Goal: Information Seeking & Learning: Learn about a topic

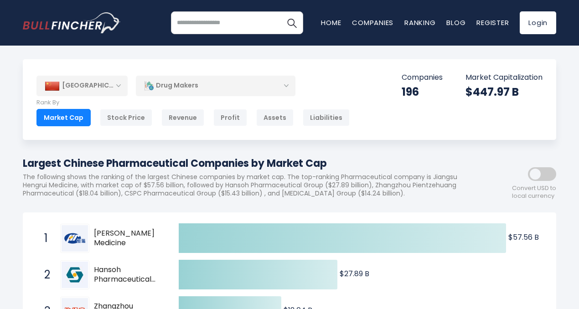
click at [231, 25] on input "search" at bounding box center [237, 22] width 132 height 23
type input "**********"
click at [281, 11] on button "Search" at bounding box center [292, 22] width 23 height 23
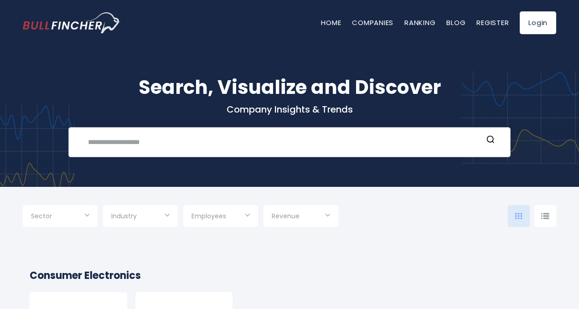
click at [140, 148] on input "text" at bounding box center [283, 142] width 401 height 17
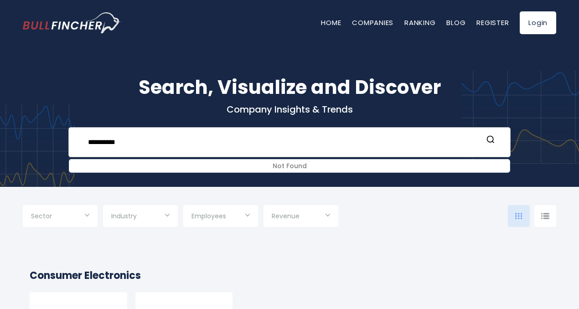
type input "**********"
click at [491, 141] on icon "Search" at bounding box center [490, 139] width 9 height 9
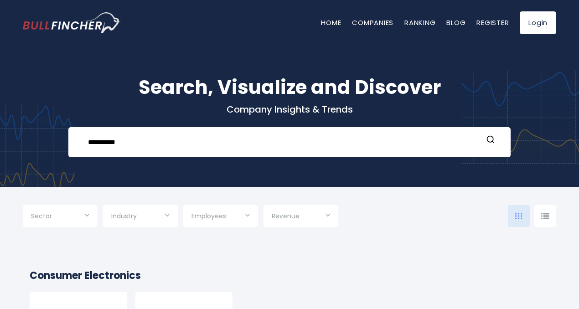
drag, startPoint x: 147, startPoint y: 146, endPoint x: 53, endPoint y: 172, distance: 97.5
click at [53, 172] on div "**********" at bounding box center [289, 109] width 579 height 155
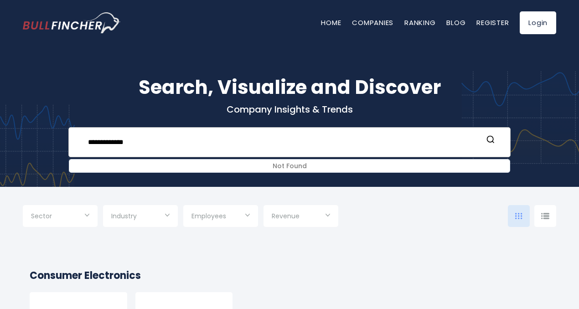
click at [188, 146] on input "**********" at bounding box center [283, 142] width 401 height 17
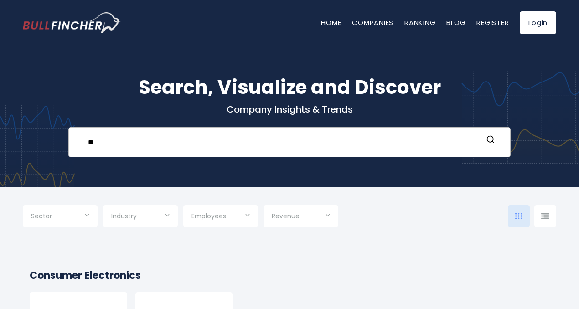
type input "*"
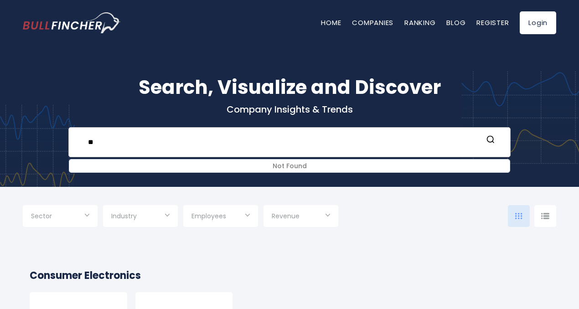
type input "*"
type input "**********"
click at [376, 24] on link "Companies" at bounding box center [373, 23] width 42 height 10
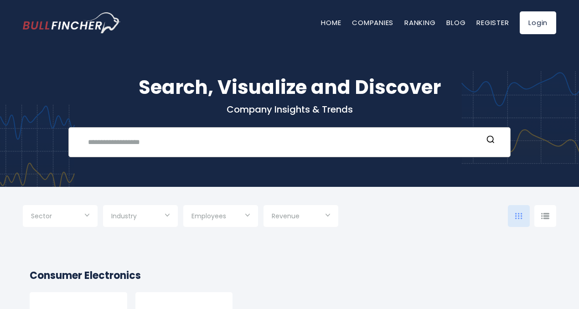
click at [157, 142] on input "text" at bounding box center [283, 142] width 401 height 17
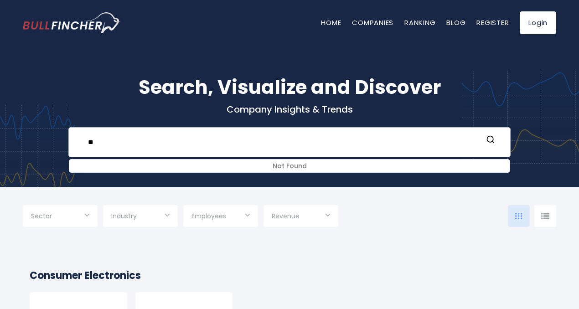
type input "*"
type input "*****"
click at [423, 26] on link "Ranking" at bounding box center [420, 23] width 31 height 10
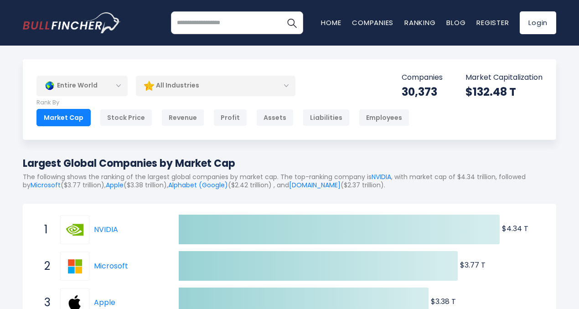
click at [119, 87] on div "Entire World" at bounding box center [82, 85] width 91 height 21
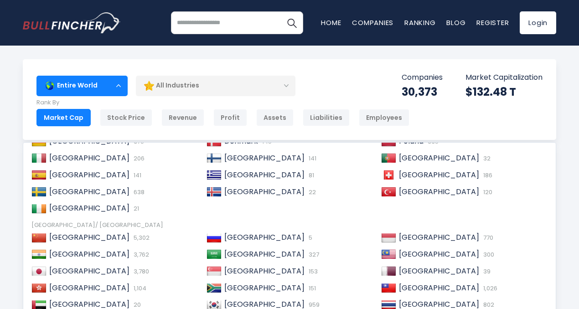
scroll to position [123, 0]
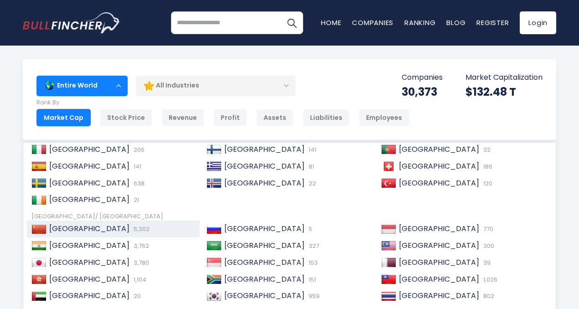
click at [60, 229] on span "China" at bounding box center [89, 229] width 80 height 10
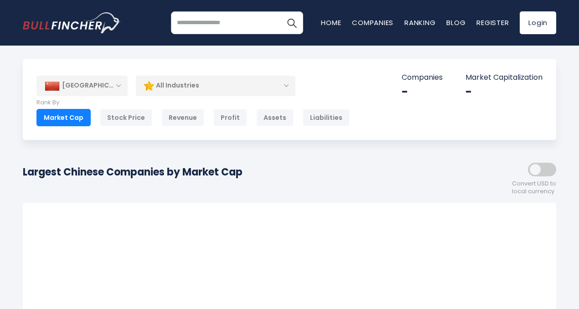
click at [287, 87] on div "All Industries" at bounding box center [216, 85] width 160 height 21
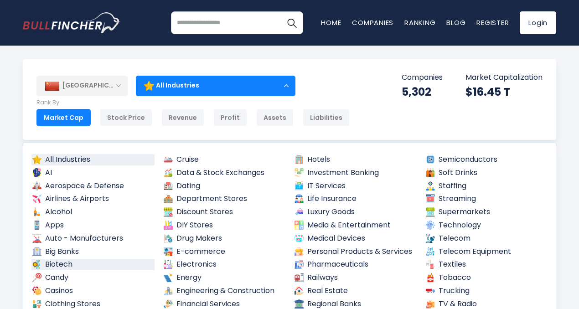
click at [70, 261] on link "Biotech" at bounding box center [92, 264] width 123 height 11
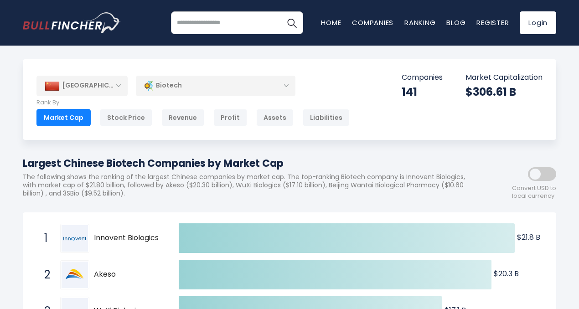
click at [234, 28] on input "search" at bounding box center [237, 22] width 132 height 23
type input "*"
type input "**********"
click at [294, 21] on img "Search" at bounding box center [292, 23] width 12 height 12
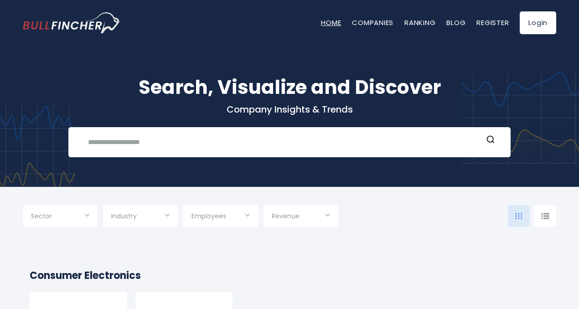
click at [330, 23] on link "Home" at bounding box center [331, 23] width 20 height 10
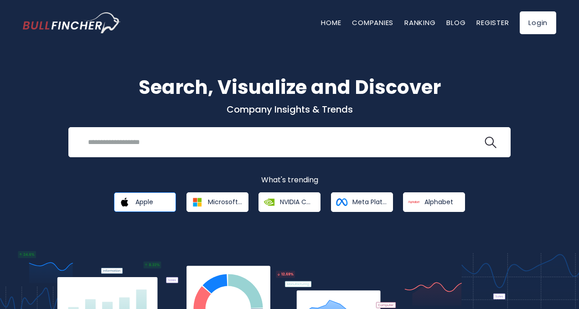
click at [146, 203] on span "Apple" at bounding box center [145, 202] width 18 height 8
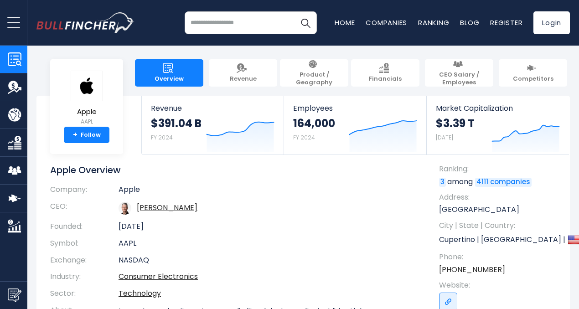
click at [211, 27] on input "search" at bounding box center [251, 22] width 132 height 23
type input "**********"
click at [300, 21] on img "Search" at bounding box center [306, 23] width 12 height 12
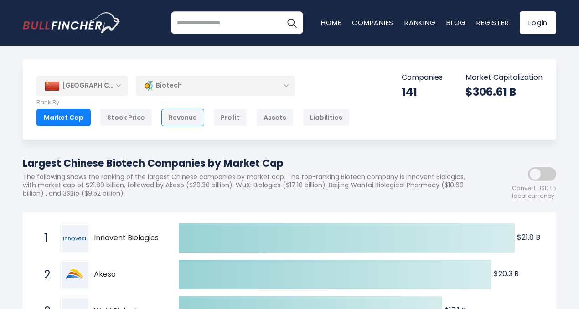
click at [185, 119] on div "Revenue" at bounding box center [183, 117] width 43 height 17
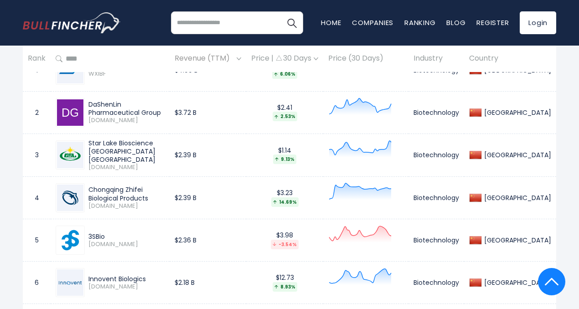
scroll to position [400, 0]
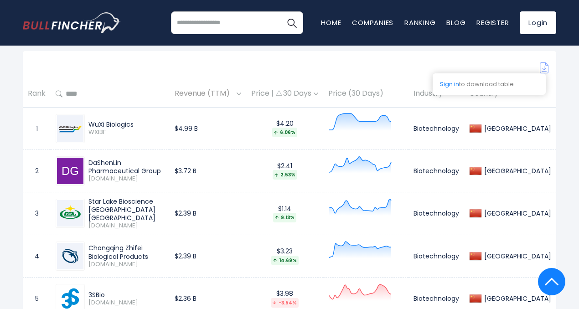
click at [543, 73] on img at bounding box center [544, 68] width 9 height 11
click at [550, 24] on link "Login" at bounding box center [538, 22] width 37 height 23
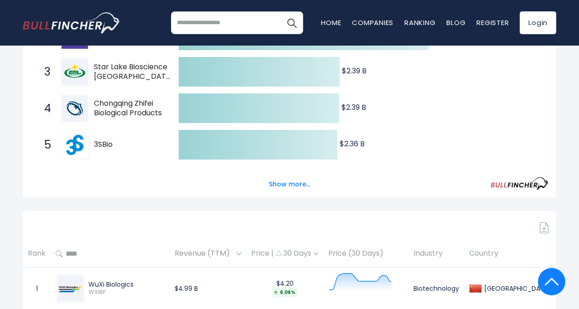
scroll to position [186, 0]
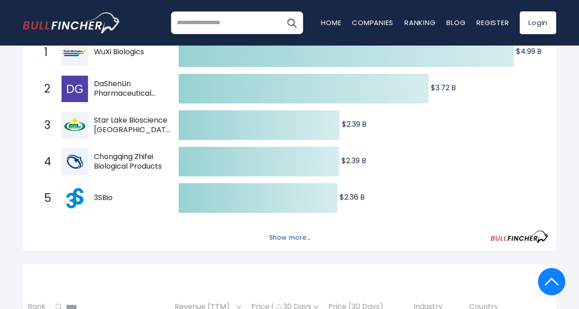
click at [292, 245] on button "Show more..." at bounding box center [290, 237] width 52 height 15
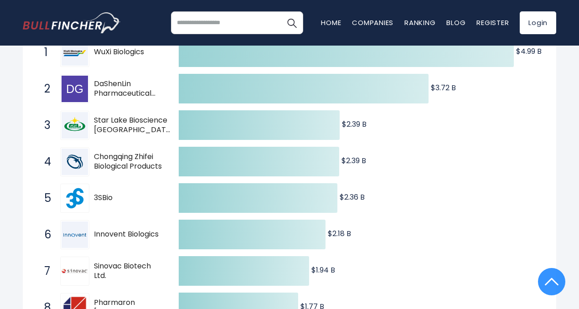
scroll to position [0, 0]
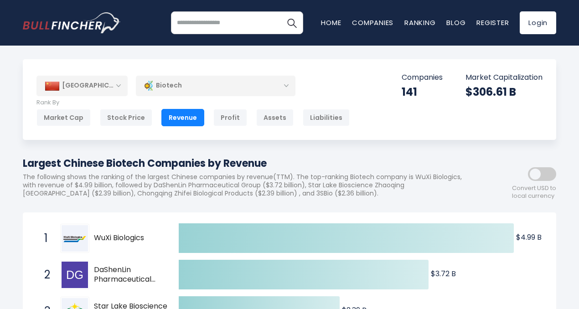
click at [287, 84] on div "Biotech" at bounding box center [216, 85] width 160 height 21
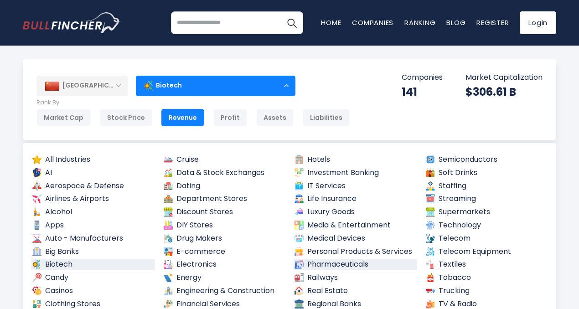
click at [316, 266] on link "Pharmaceuticals" at bounding box center [355, 264] width 123 height 11
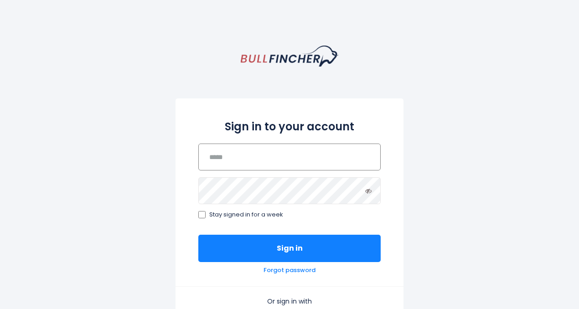
click at [279, 164] on input "email" at bounding box center [289, 157] width 183 height 27
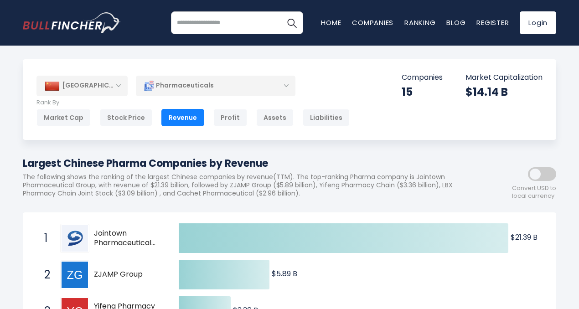
click at [288, 86] on div "Pharmaceuticals" at bounding box center [216, 85] width 160 height 21
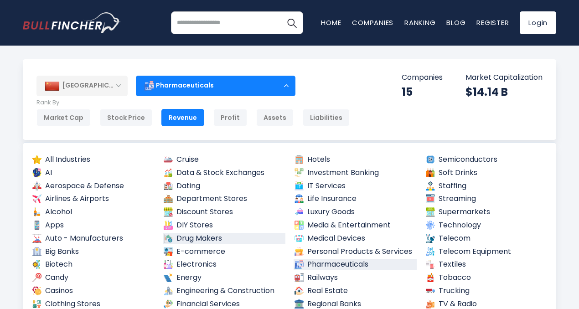
click at [209, 239] on link "Drug Makers" at bounding box center [224, 238] width 123 height 11
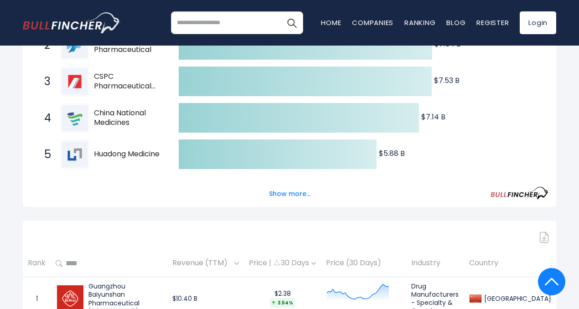
scroll to position [159, 0]
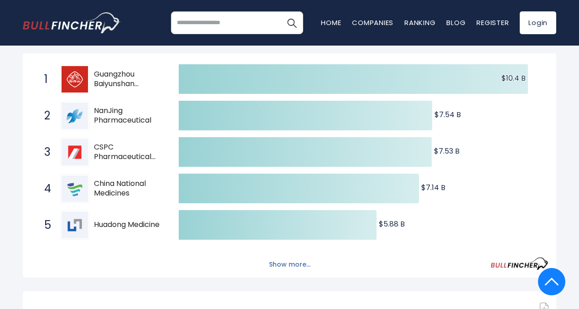
click at [287, 272] on button "Show more..." at bounding box center [290, 264] width 52 height 15
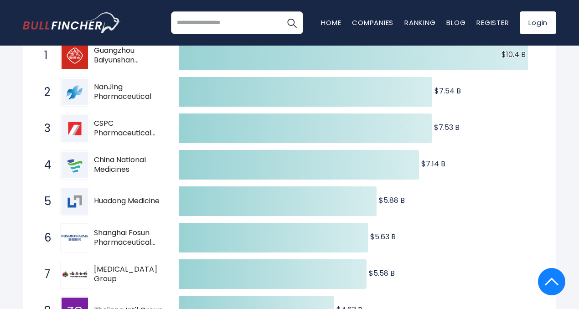
scroll to position [192, 0]
